Goal: Task Accomplishment & Management: Use online tool/utility

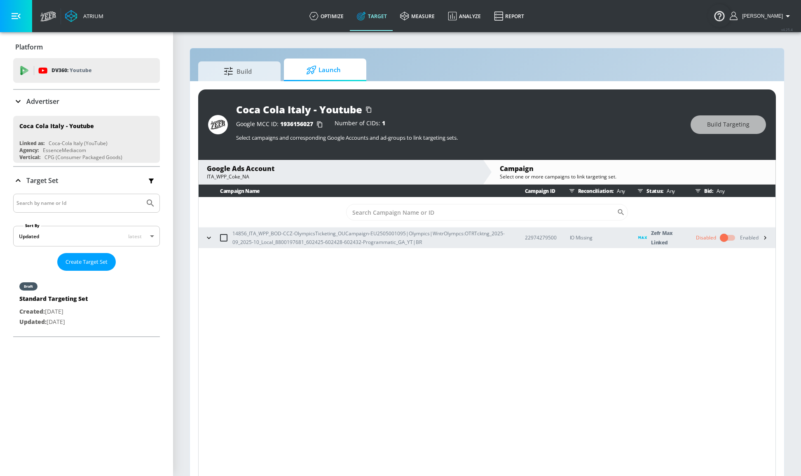
scroll to position [12, 0]
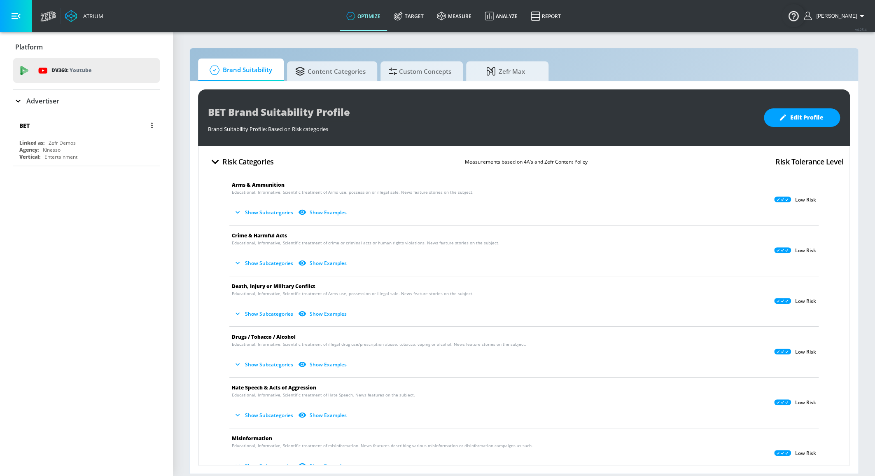
click at [98, 137] on div "BET Linked as: Zefr Demos Agency: Kinesso Vertical: Entertainment" at bounding box center [86, 138] width 147 height 47
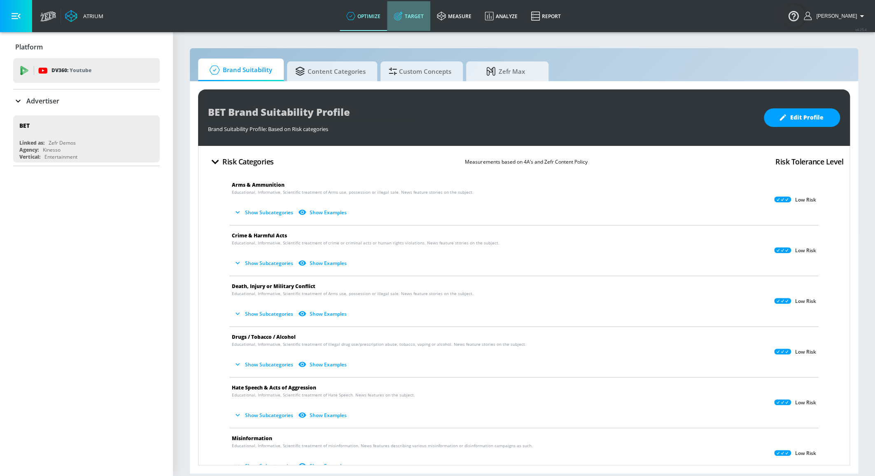
click at [422, 21] on link "Target" at bounding box center [408, 16] width 43 height 30
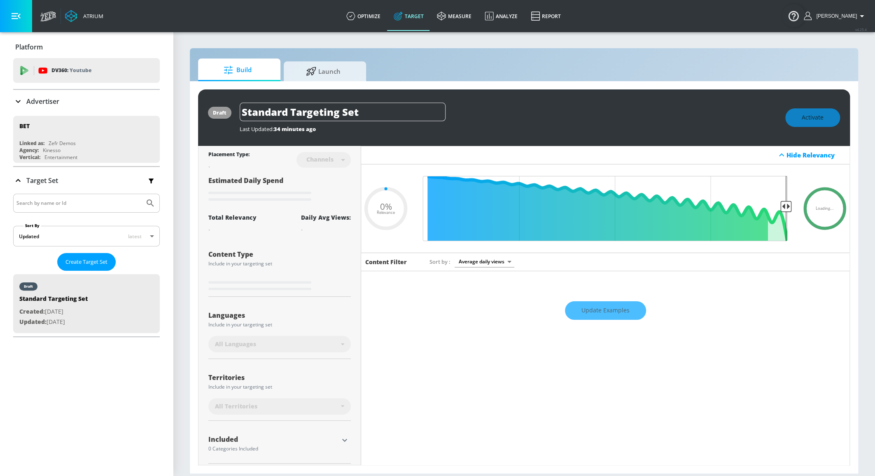
type input "0.05"
click at [93, 263] on span "Create Target Set" at bounding box center [86, 261] width 42 height 9
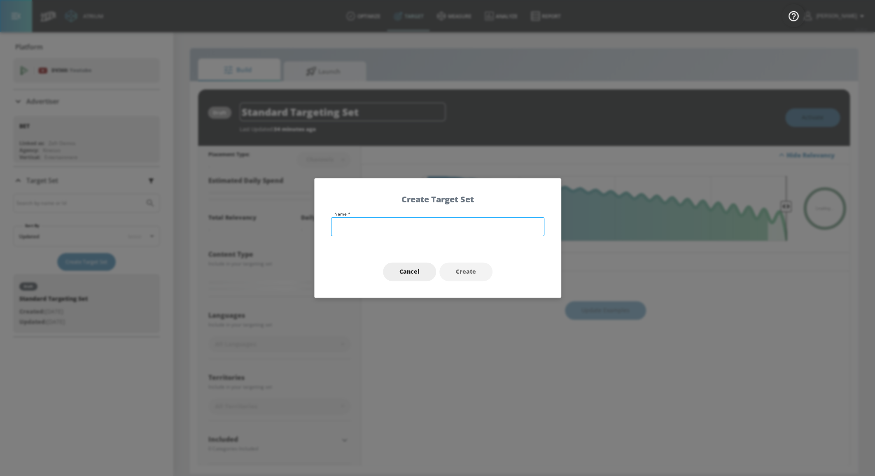
click at [386, 227] on input "text" at bounding box center [437, 226] width 213 height 19
type input "Custom concept BET 9.15.2025"
click at [473, 272] on span "Create" at bounding box center [466, 271] width 20 height 10
type input "Custom concept BET 9.15.2025"
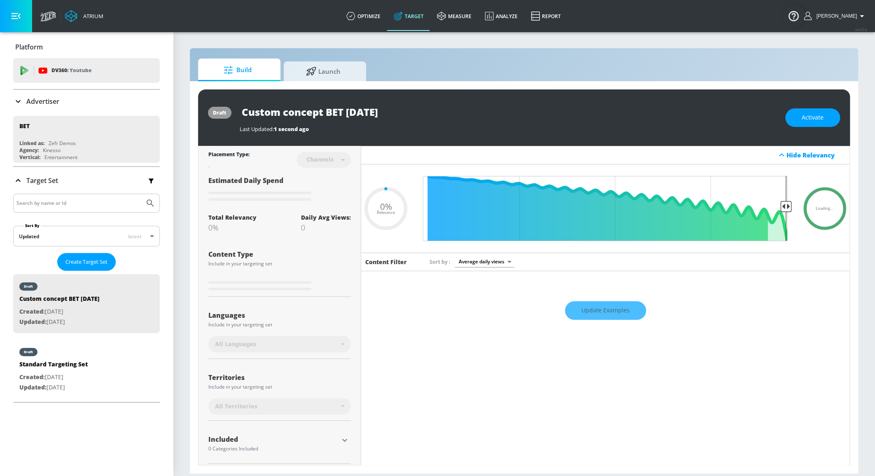
type input "0.6"
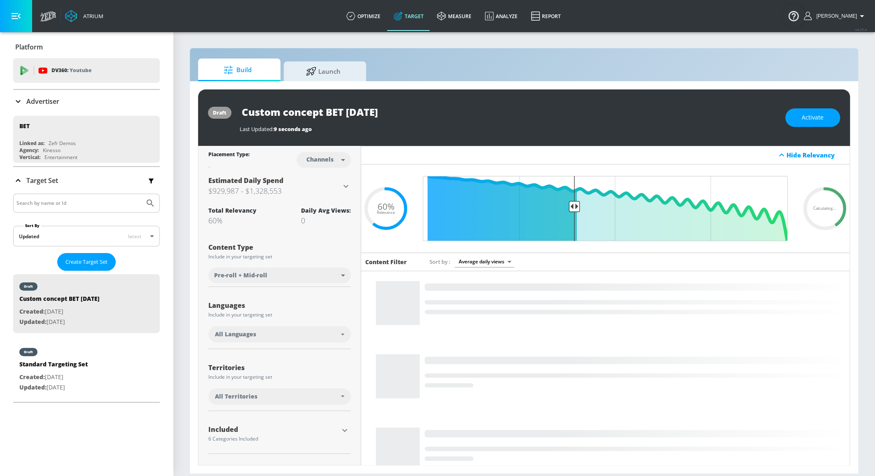
click at [445, 154] on div "Hide Relevancy" at bounding box center [605, 155] width 488 height 19
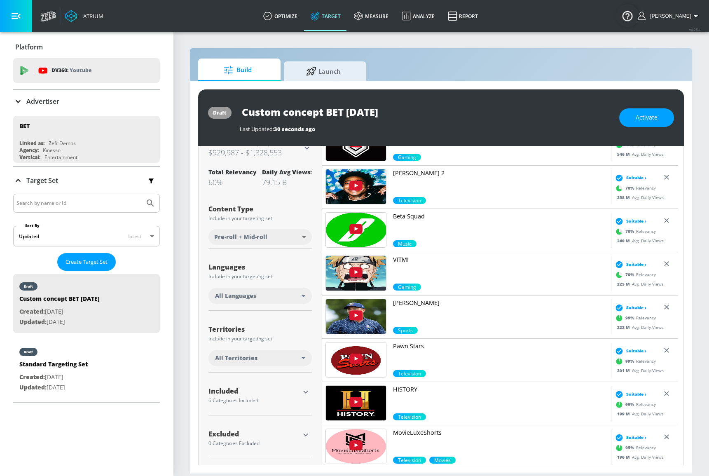
scroll to position [49, 0]
click at [294, 294] on div "All Languages" at bounding box center [258, 296] width 86 height 8
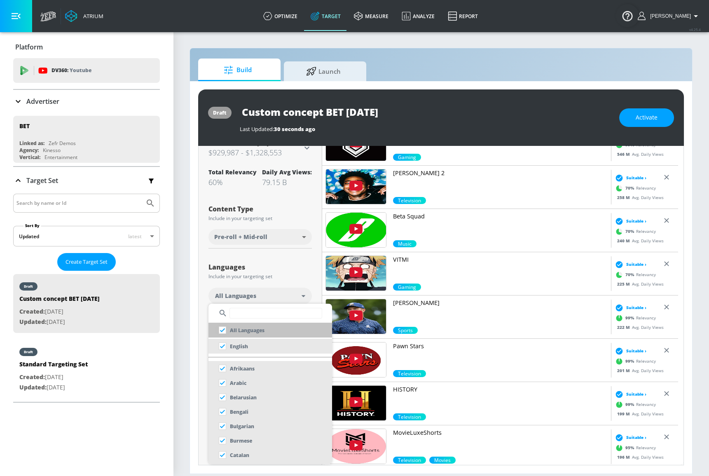
click at [222, 328] on input "checkbox" at bounding box center [222, 329] width 15 height 15
click at [223, 311] on icon at bounding box center [222, 312] width 9 height 9
click at [223, 332] on input "checkbox" at bounding box center [222, 329] width 15 height 15
checkbox input "true"
click at [223, 346] on input "checkbox" at bounding box center [222, 346] width 15 height 15
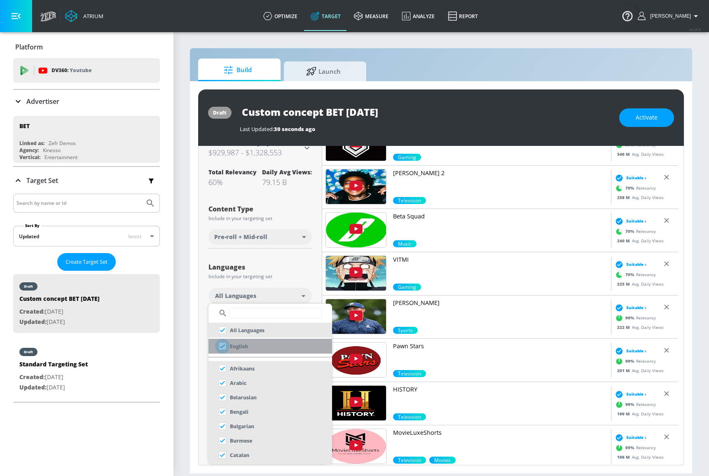
checkbox input "true"
checkbox input "false"
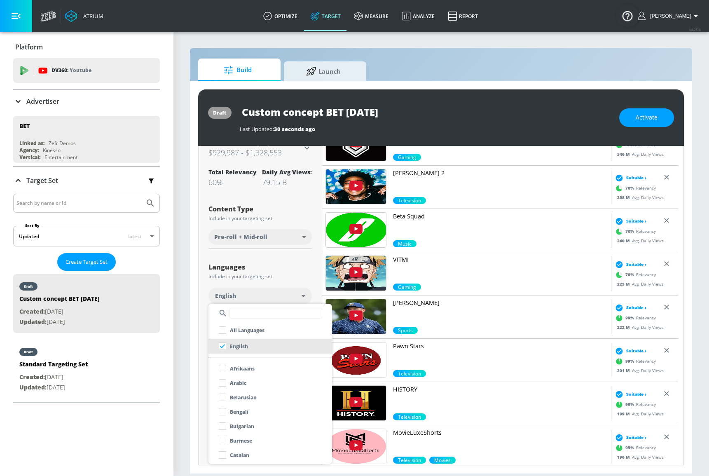
scroll to position [38, 0]
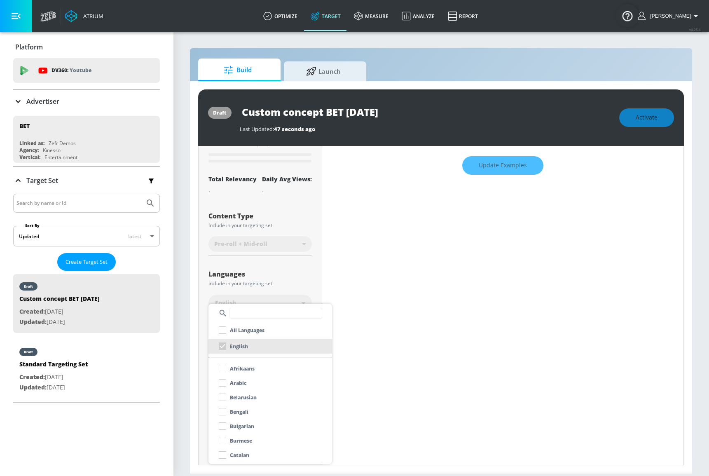
click at [308, 273] on div at bounding box center [354, 238] width 709 height 476
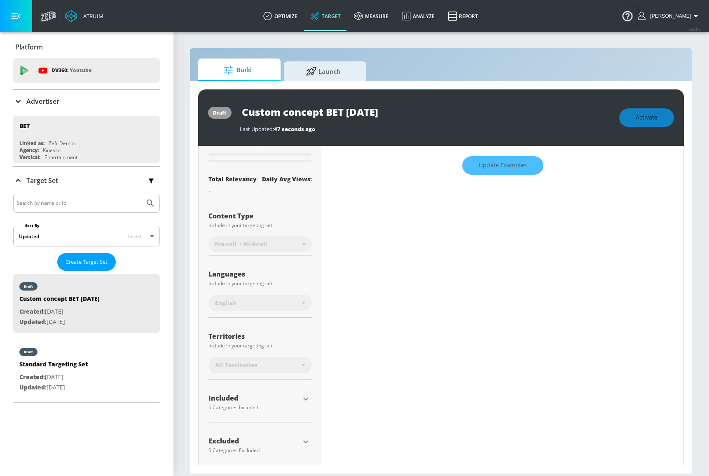
click at [499, 162] on div "Update Examples" at bounding box center [502, 165] width 361 height 29
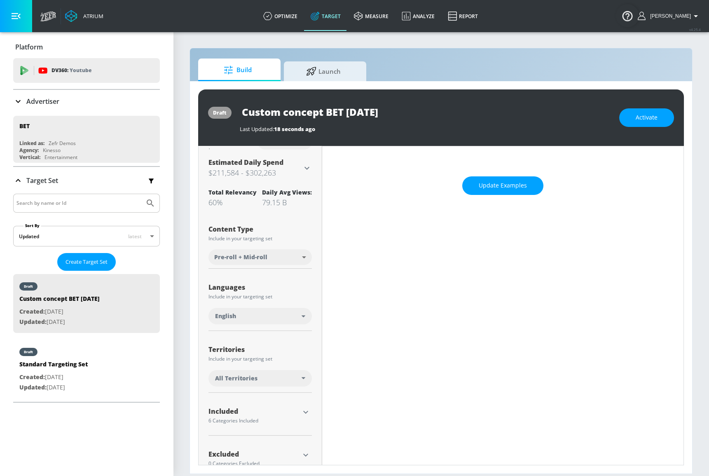
scroll to position [0, 0]
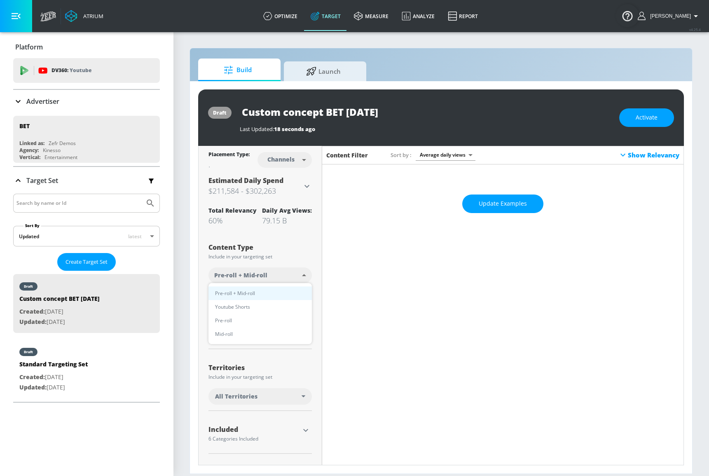
click at [301, 276] on body "Atrium optimize Target measure Analyze Report optimize Target measure Analyze R…" at bounding box center [354, 238] width 709 height 476
click at [304, 275] on div at bounding box center [354, 238] width 709 height 476
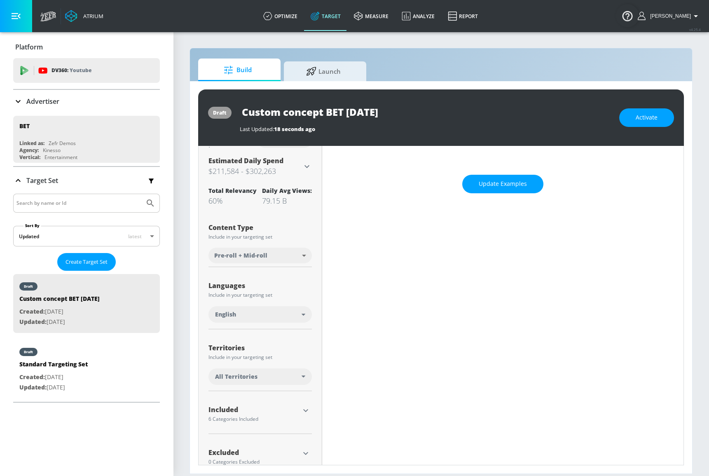
scroll to position [38, 0]
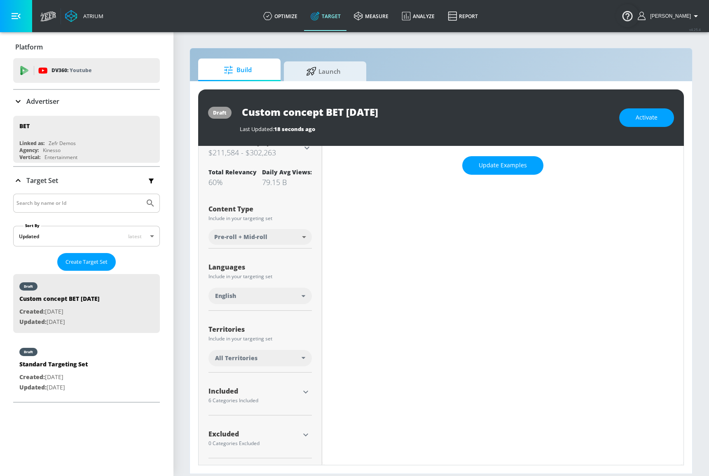
drag, startPoint x: 300, startPoint y: 387, endPoint x: 309, endPoint y: 392, distance: 10.5
click at [309, 392] on div at bounding box center [305, 391] width 12 height 12
click at [308, 391] on icon "button" at bounding box center [306, 392] width 10 height 10
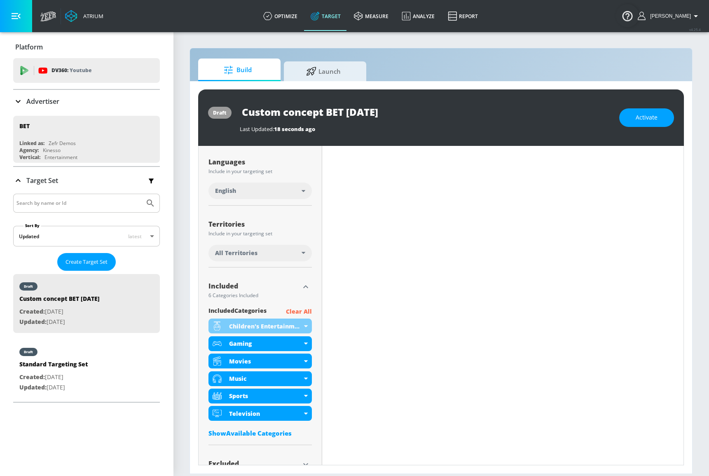
scroll to position [173, 0]
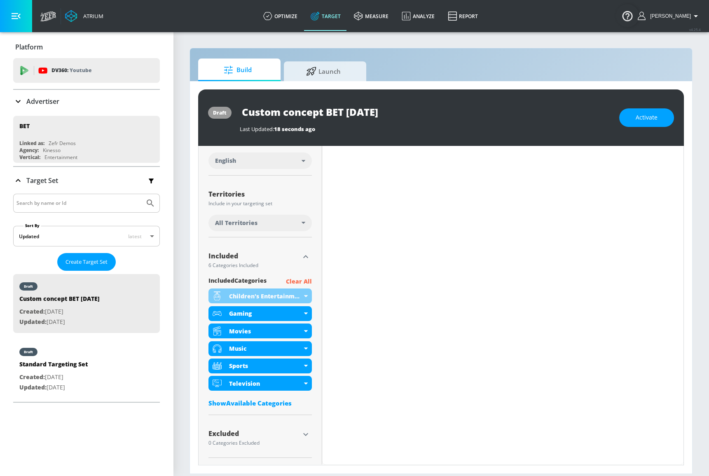
click at [307, 281] on p "Clear All" at bounding box center [299, 281] width 26 height 10
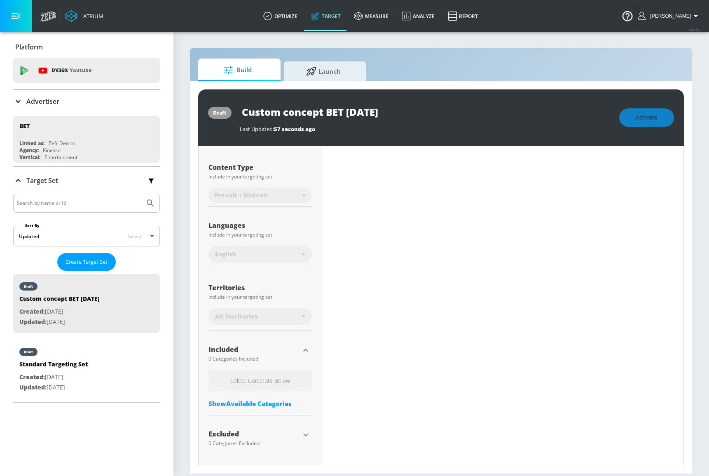
click at [273, 378] on h6 "Select Concepts Below" at bounding box center [259, 380] width 103 height 21
click at [264, 402] on div "Show Available Categories" at bounding box center [259, 403] width 103 height 8
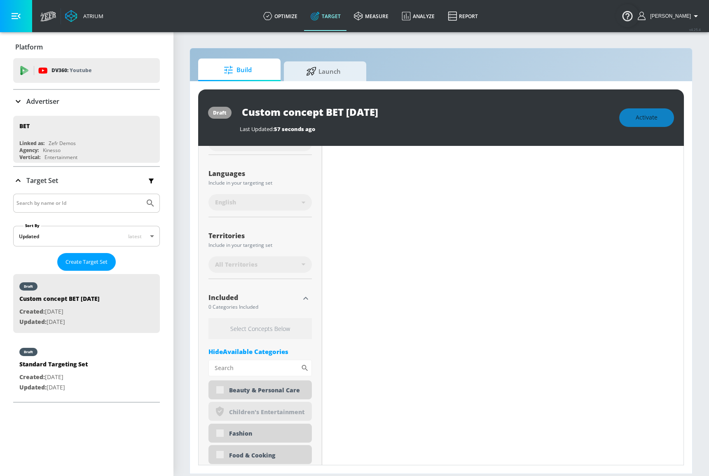
scroll to position [237, 0]
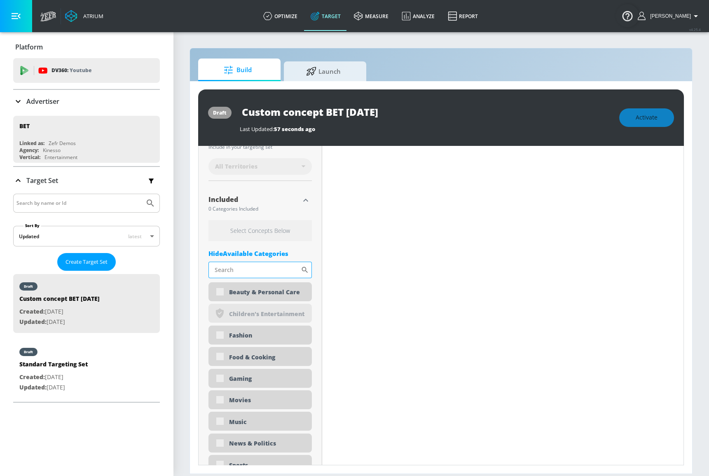
click at [260, 270] on input "Sort By" at bounding box center [254, 270] width 92 height 16
type input "e"
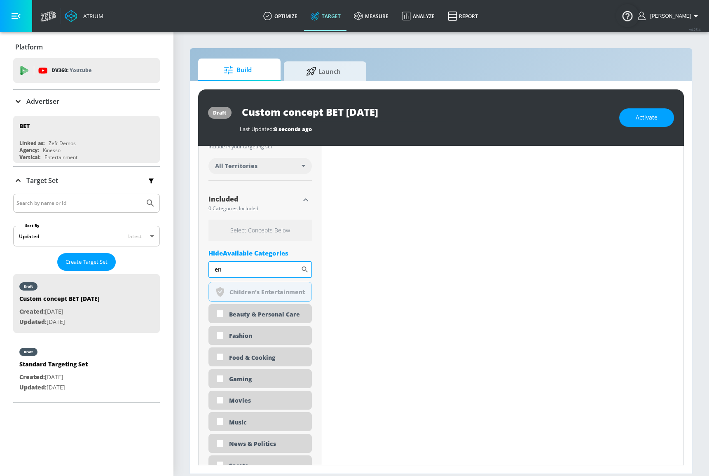
type input "e"
click at [217, 399] on input "checkbox" at bounding box center [220, 399] width 15 height 15
checkbox input "true"
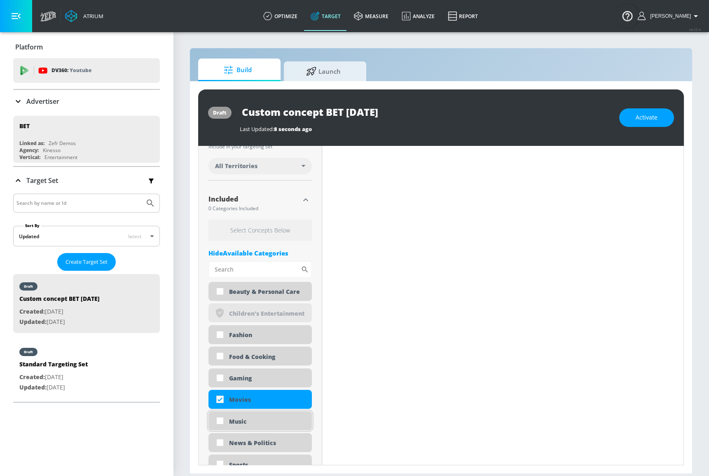
click at [220, 417] on input "checkbox" at bounding box center [220, 420] width 15 height 15
checkbox input "true"
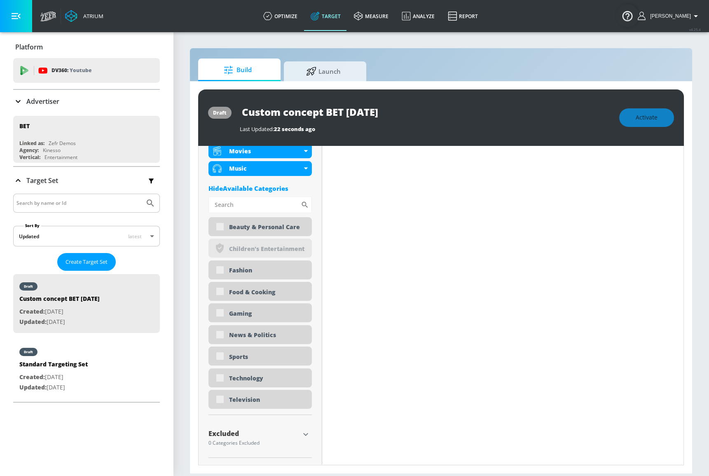
scroll to position [325, 0]
click at [286, 201] on input "Sort By" at bounding box center [254, 204] width 92 height 16
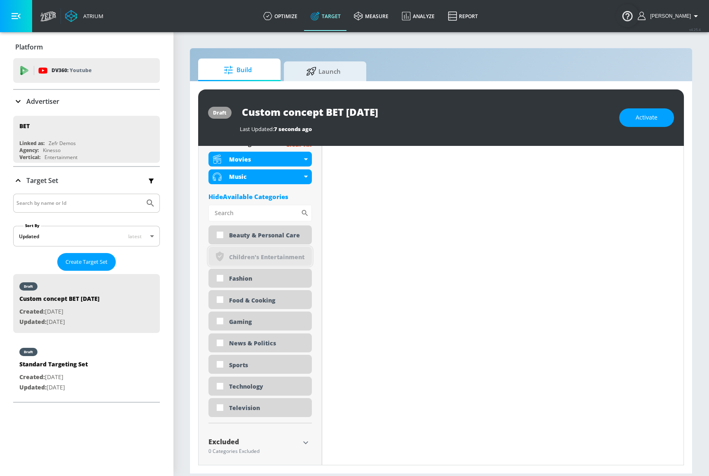
scroll to position [318, 0]
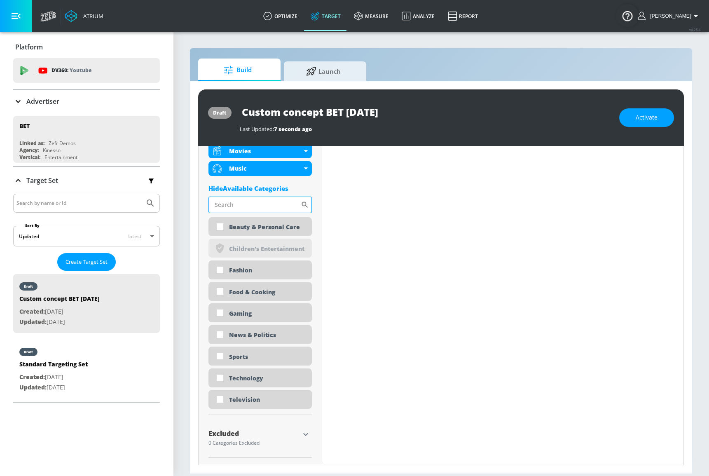
click at [240, 199] on input "Sort By" at bounding box center [254, 204] width 92 height 16
type input "g"
click at [307, 432] on icon "button" at bounding box center [306, 434] width 10 height 10
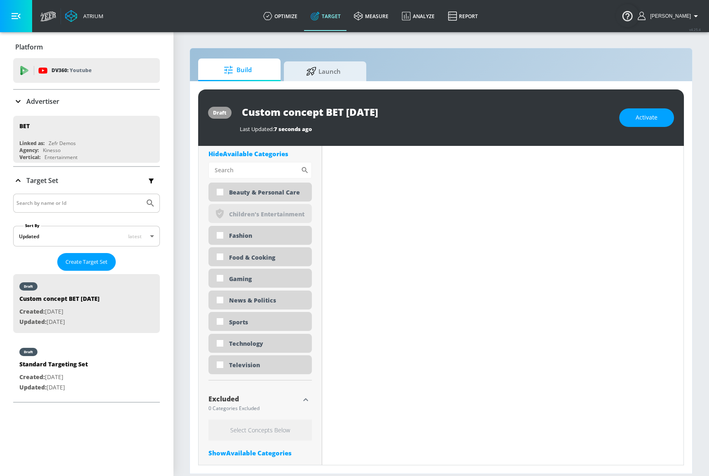
scroll to position [393, 0]
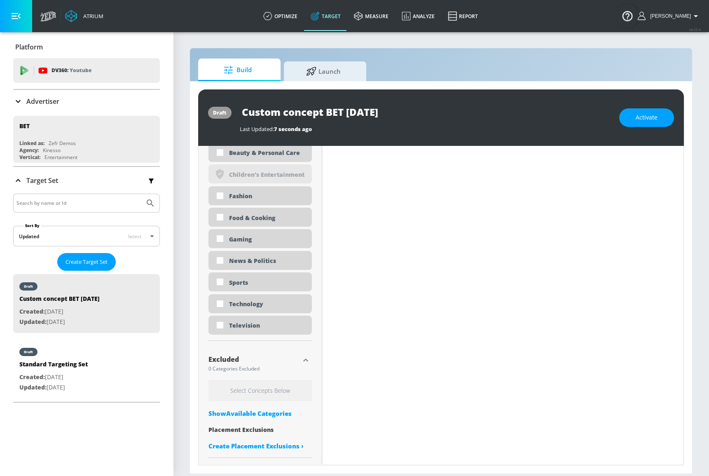
click at [269, 411] on div "Show Available Categories" at bounding box center [259, 413] width 103 height 8
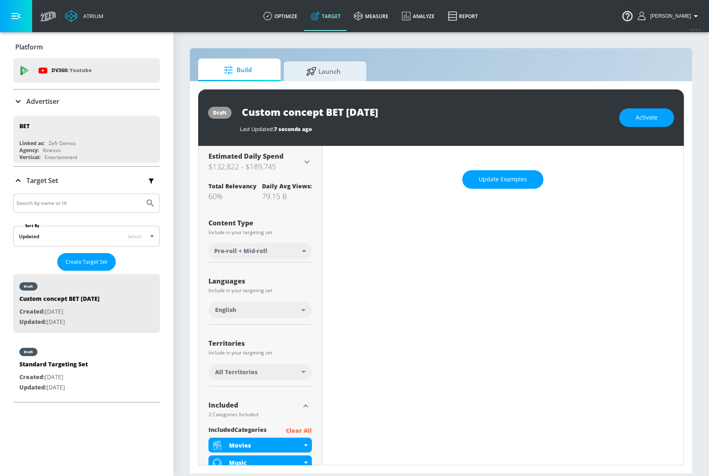
scroll to position [0, 0]
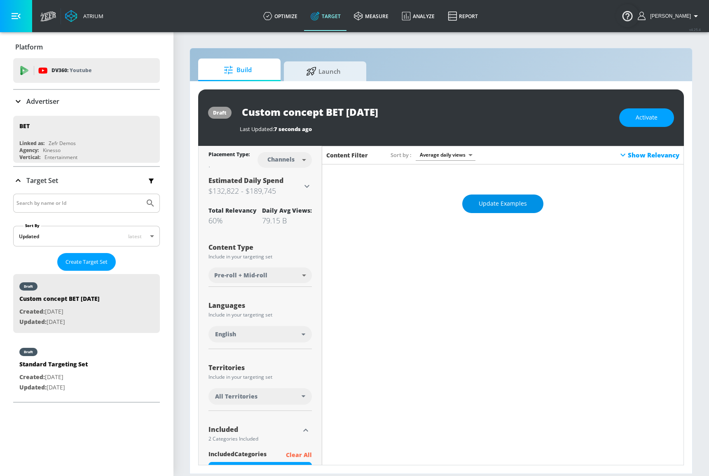
click at [486, 207] on span "Update Examples" at bounding box center [503, 204] width 48 height 10
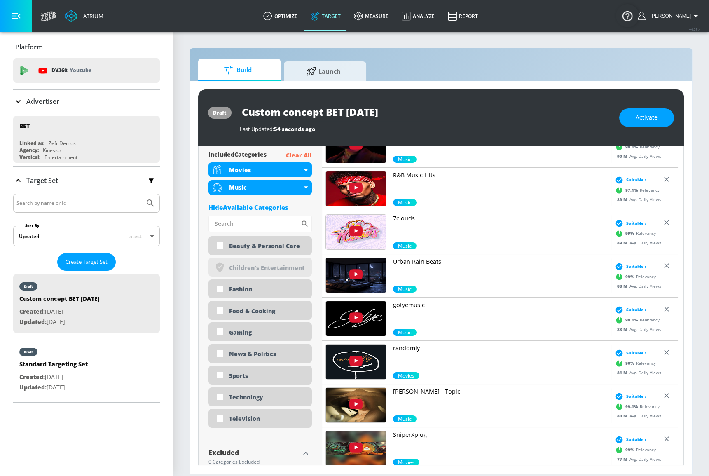
scroll to position [262, 0]
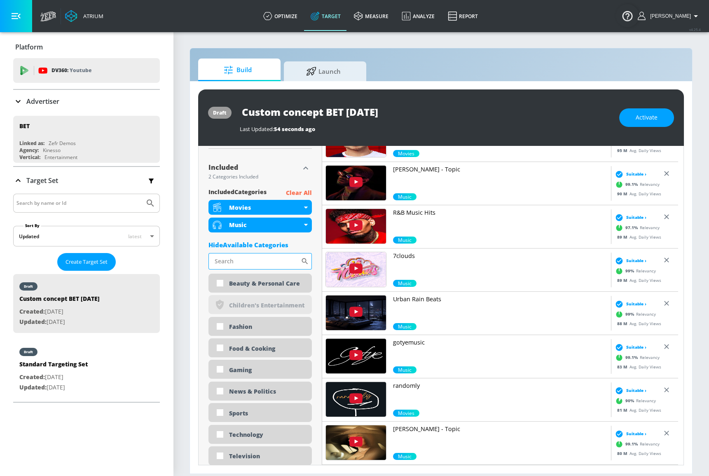
click at [284, 261] on input "Sort By" at bounding box center [254, 261] width 92 height 16
click at [319, 254] on div "Placement Type: 90K Channels Channels channels ​ Estimated Daily Spend $132,822…" at bounding box center [261, 349] width 124 height 930
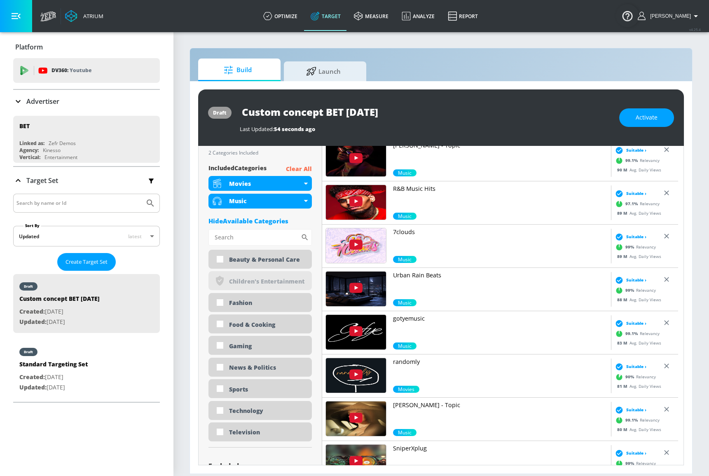
scroll to position [299, 0]
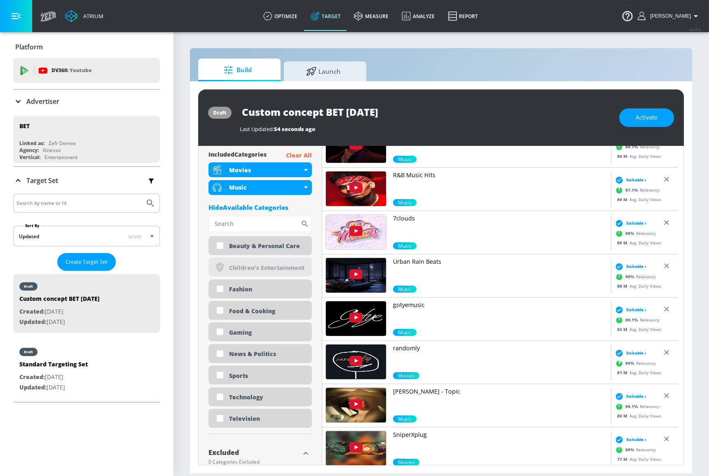
click at [315, 248] on div "Placement Type: 90K Channels Channels channels ​ Estimated Daily Spend $132,822…" at bounding box center [261, 311] width 124 height 930
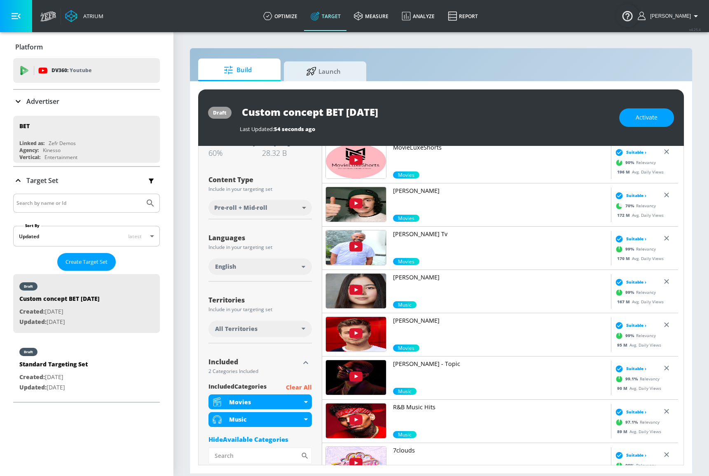
scroll to position [0, 0]
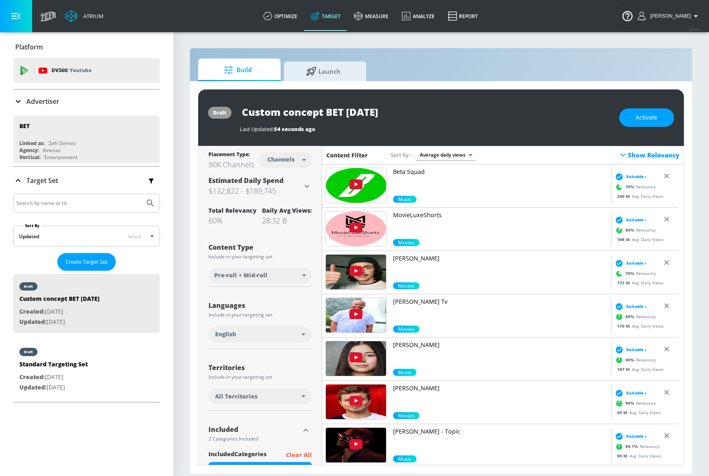
click at [339, 17] on link "Target" at bounding box center [325, 16] width 43 height 30
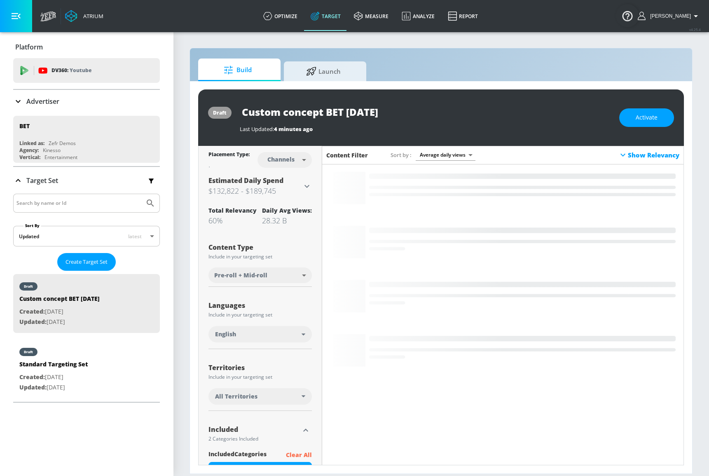
click at [48, 106] on div "Advertiser" at bounding box center [86, 101] width 147 height 23
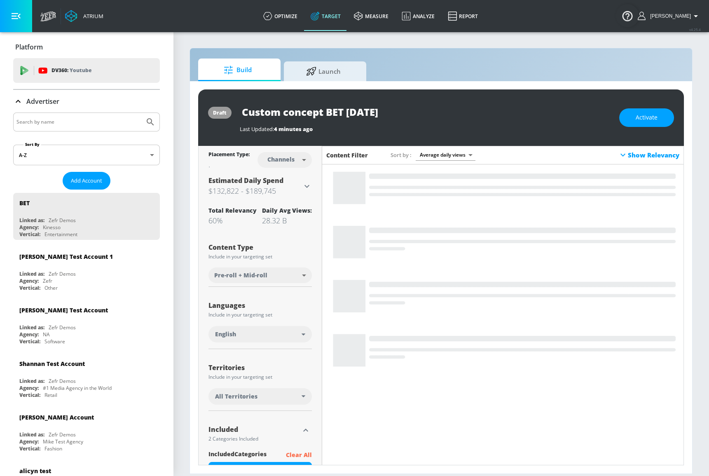
click at [86, 125] on input "Search by name" at bounding box center [78, 122] width 125 height 11
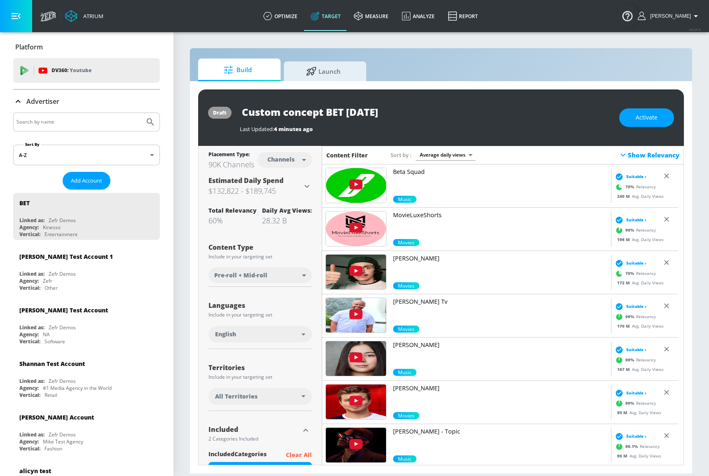
click at [69, 117] on input "Search by name" at bounding box center [78, 122] width 125 height 11
type input "justin"
click at [141, 113] on button "Submit Search" at bounding box center [150, 122] width 18 height 18
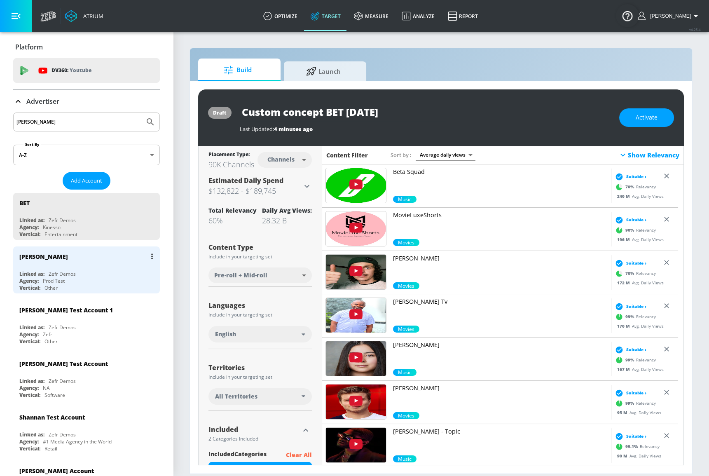
click at [71, 251] on div "Justin N" at bounding box center [88, 256] width 138 height 20
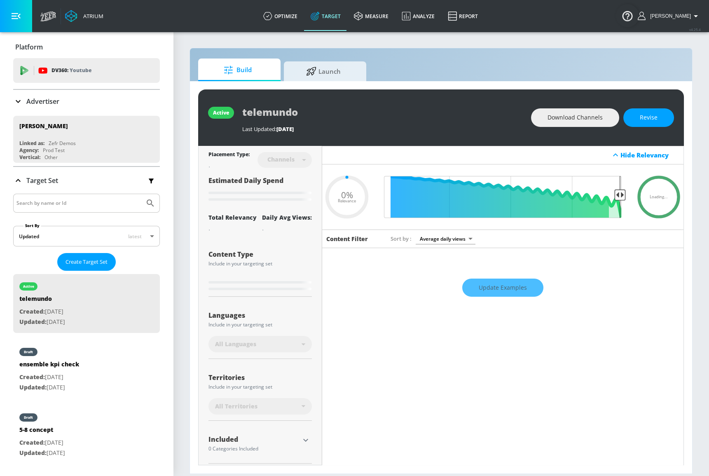
click at [341, 16] on link "Target" at bounding box center [325, 16] width 43 height 30
type input "0.05"
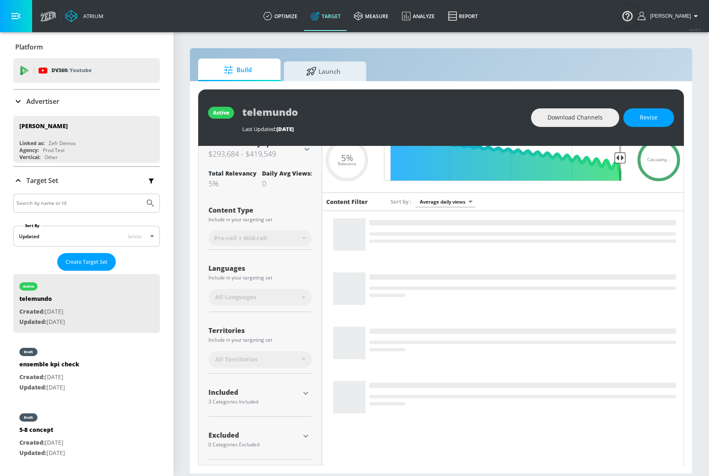
scroll to position [38, 0]
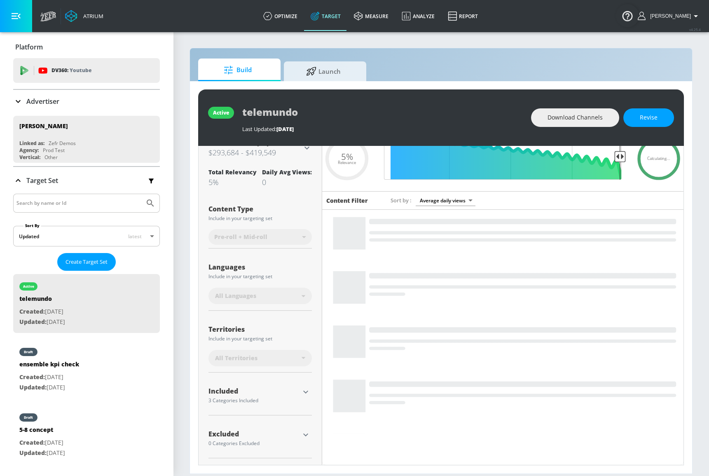
click at [306, 390] on icon "button" at bounding box center [305, 391] width 5 height 3
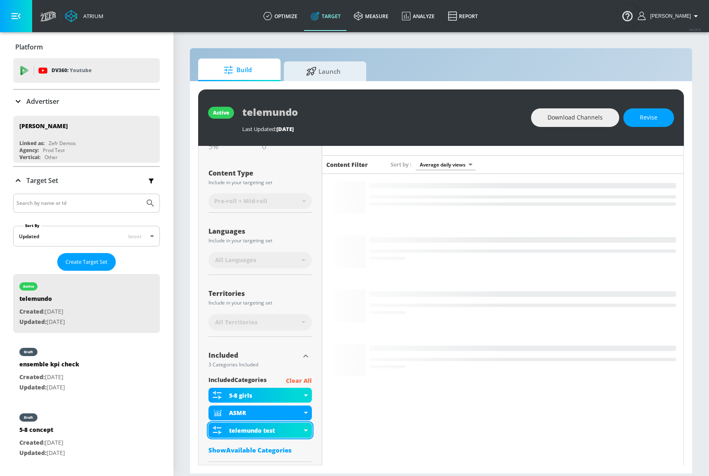
scroll to position [121, 0]
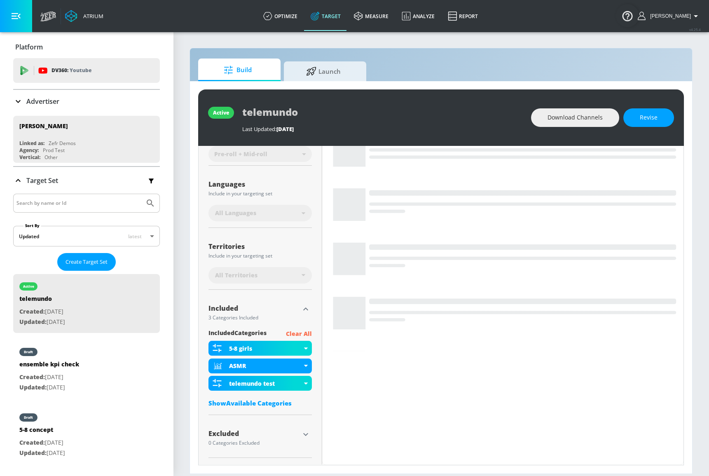
click at [275, 402] on div "Show Available Categories" at bounding box center [259, 403] width 103 height 8
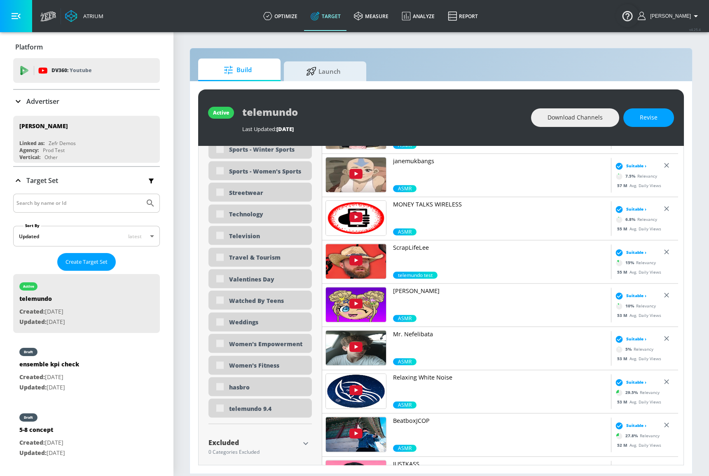
scroll to position [2453, 0]
